Goal: Task Accomplishment & Management: Use online tool/utility

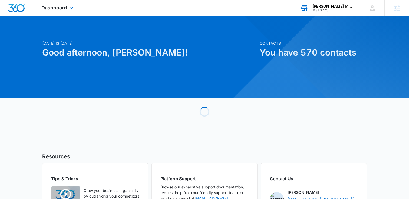
click at [322, 7] on div "[PERSON_NAME] Motorsports USA, LLC" at bounding box center [333, 6] width 40 height 4
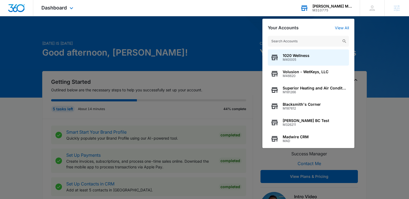
click at [284, 42] on input "text" at bounding box center [308, 41] width 81 height 11
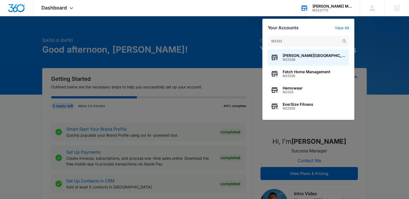
scroll to position [3, 0]
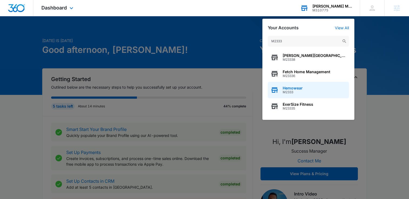
type input "M2333"
click at [287, 92] on span "M2333" at bounding box center [293, 92] width 20 height 4
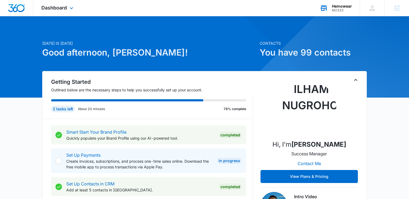
scroll to position [0, 0]
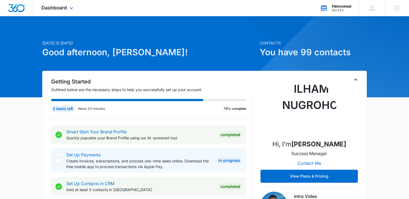
click at [64, 2] on div "Dashboard Apps Reputation Forms CRM Email Social Content Ads Intelligence Files…" at bounding box center [58, 8] width 50 height 16
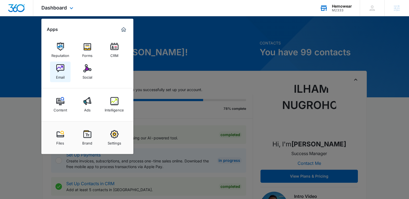
click at [56, 72] on img at bounding box center [60, 68] width 8 height 8
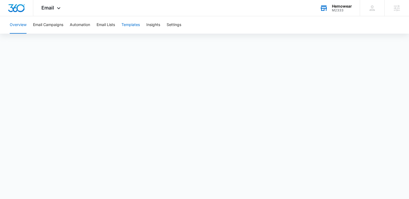
click at [137, 25] on button "Templates" at bounding box center [131, 24] width 18 height 17
click at [57, 8] on icon at bounding box center [59, 9] width 6 height 6
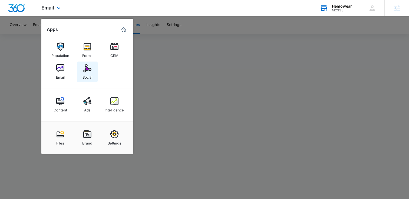
click at [88, 72] on img at bounding box center [87, 68] width 8 height 8
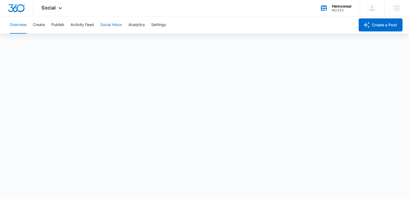
click at [107, 25] on button "Social Inbox" at bounding box center [111, 24] width 22 height 17
drag, startPoint x: 21, startPoint y: 23, endPoint x: 30, endPoint y: 26, distance: 10.1
click at [20, 24] on button "Overview" at bounding box center [18, 24] width 17 height 17
click at [367, 26] on icon "button" at bounding box center [367, 25] width 6 height 6
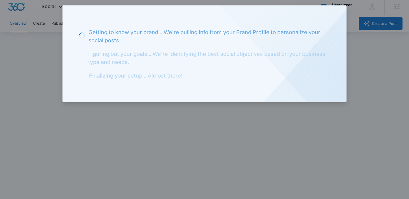
click at [292, 145] on div at bounding box center [204, 99] width 409 height 199
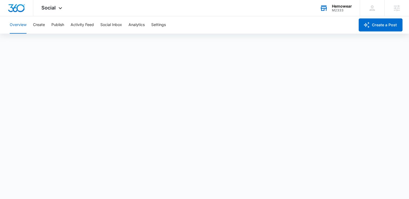
scroll to position [0, 0]
click at [57, 24] on button "Publish" at bounding box center [57, 24] width 13 height 17
click at [47, 42] on button "Schedules" at bounding box center [41, 41] width 18 height 15
click at [20, 25] on button "Overview" at bounding box center [18, 24] width 17 height 17
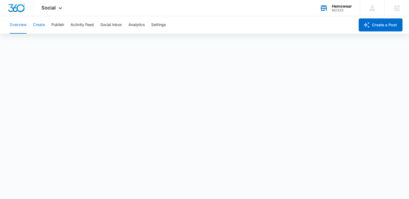
click at [41, 28] on button "Create" at bounding box center [39, 24] width 12 height 17
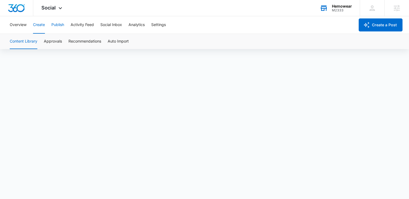
click at [61, 27] on button "Publish" at bounding box center [57, 24] width 13 height 17
click at [44, 41] on button "Schedules" at bounding box center [41, 41] width 18 height 15
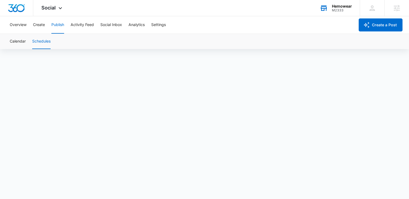
scroll to position [2, 0]
click at [37, 24] on button "Create" at bounding box center [39, 24] width 12 height 17
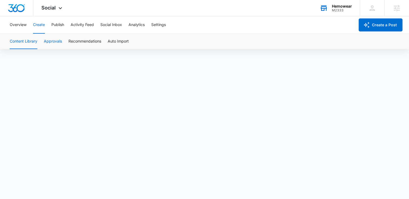
scroll to position [3, 0]
click at [52, 40] on button "Approvals" at bounding box center [53, 41] width 18 height 15
click at [382, 25] on button "Create a Post" at bounding box center [381, 24] width 44 height 13
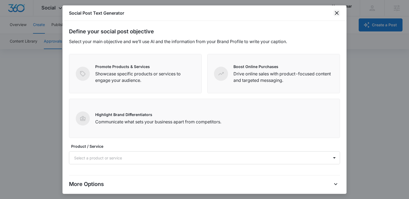
click at [335, 13] on icon "close" at bounding box center [337, 13] width 6 height 6
